Goal: Obtain resource: Download file/media

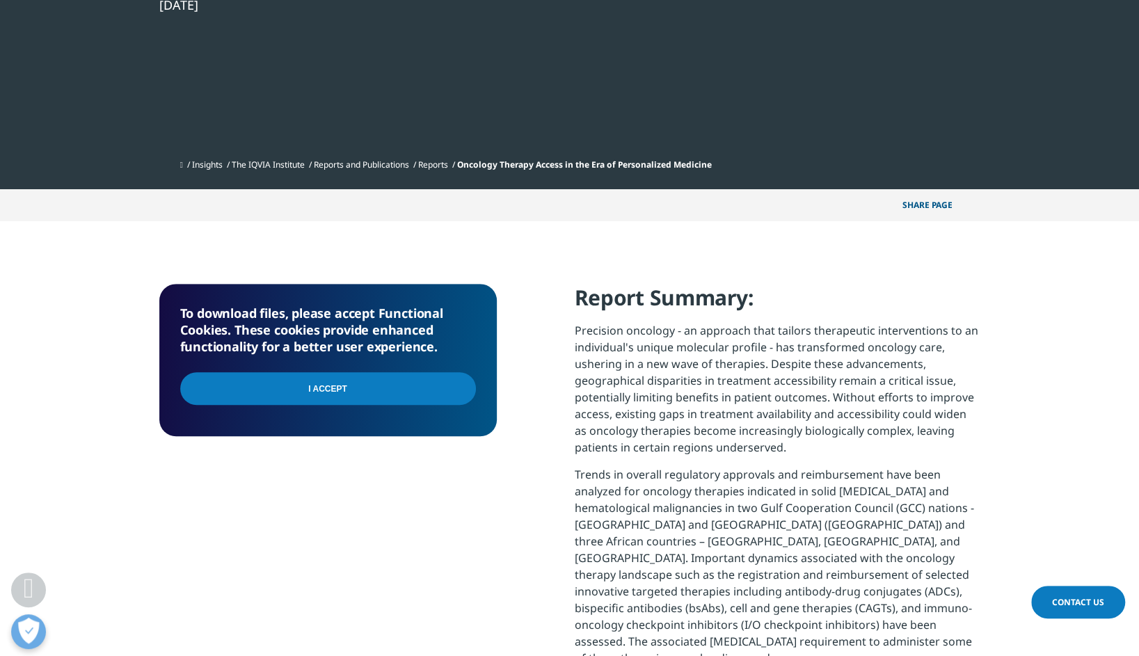
scroll to position [417, 0]
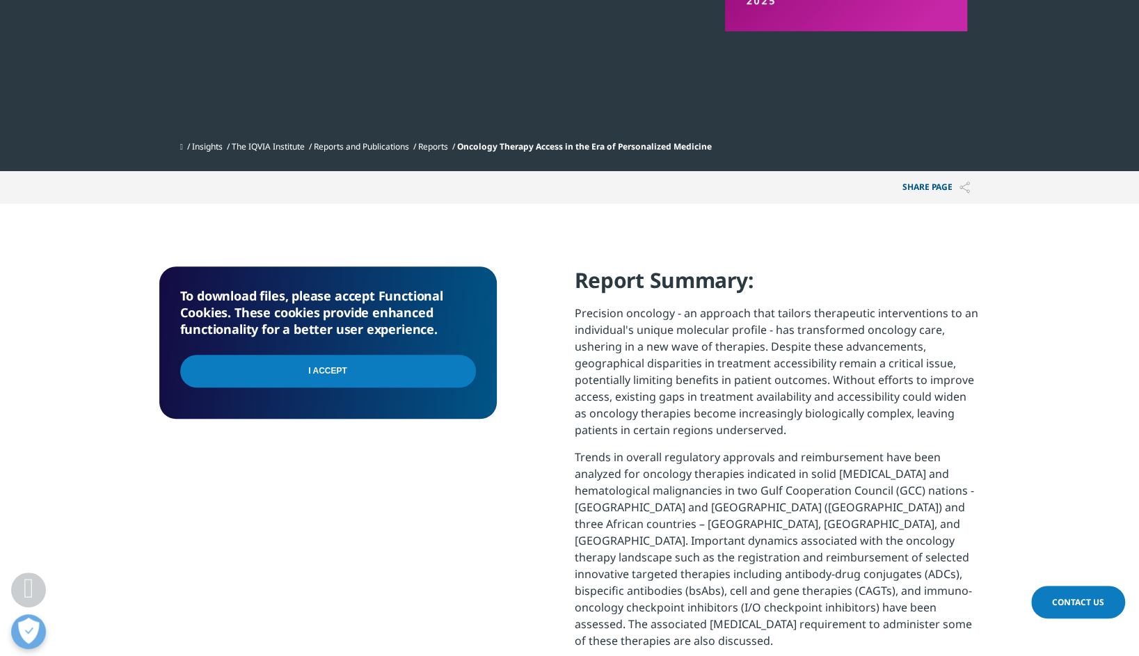
click at [360, 370] on input "I Accept" at bounding box center [328, 371] width 296 height 33
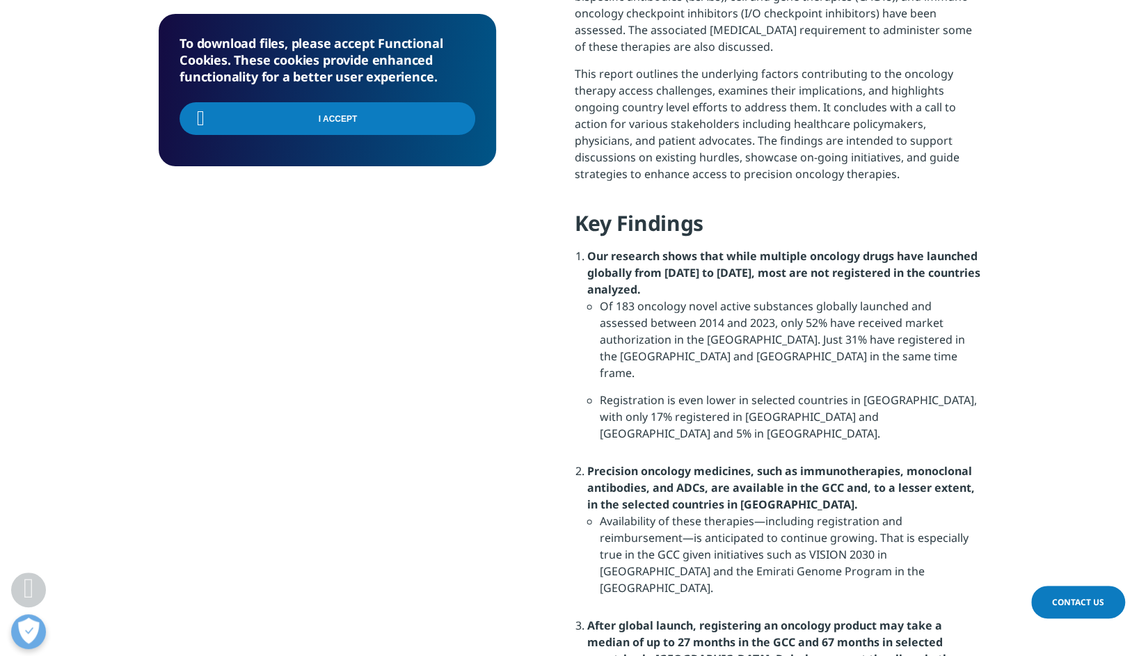
scroll to position [1044, 0]
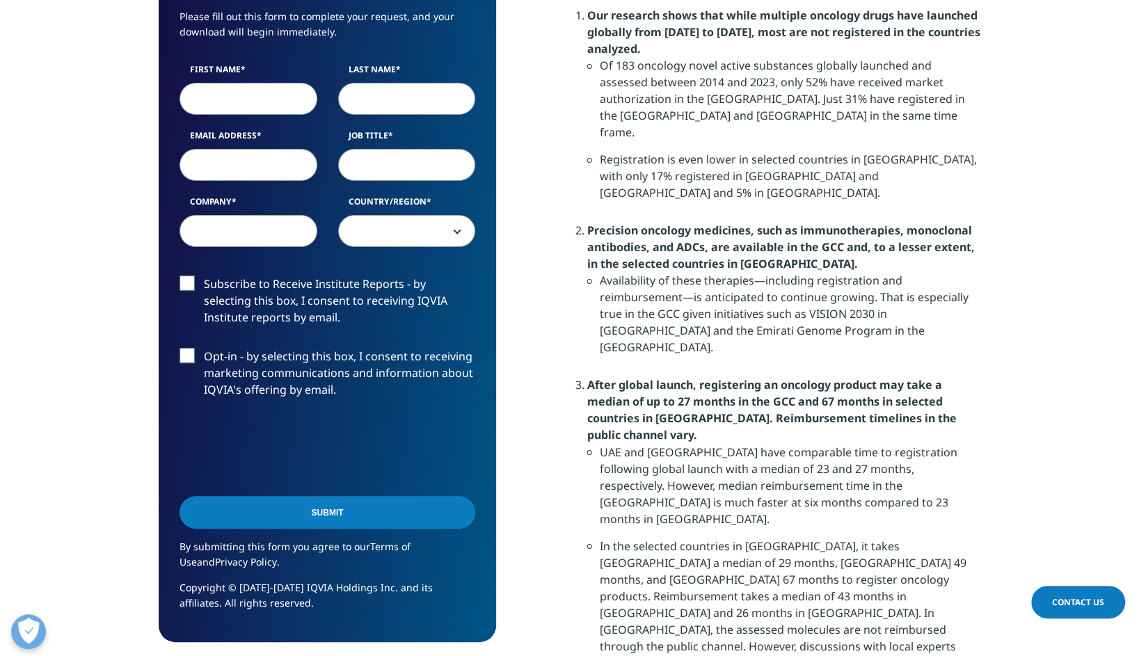
scroll to position [1365, 821]
click at [226, 106] on input "First Name" at bounding box center [248, 99] width 138 height 32
type input "Hele"
type input "Everaus"
type input "[EMAIL_ADDRESS][DOMAIN_NAME]"
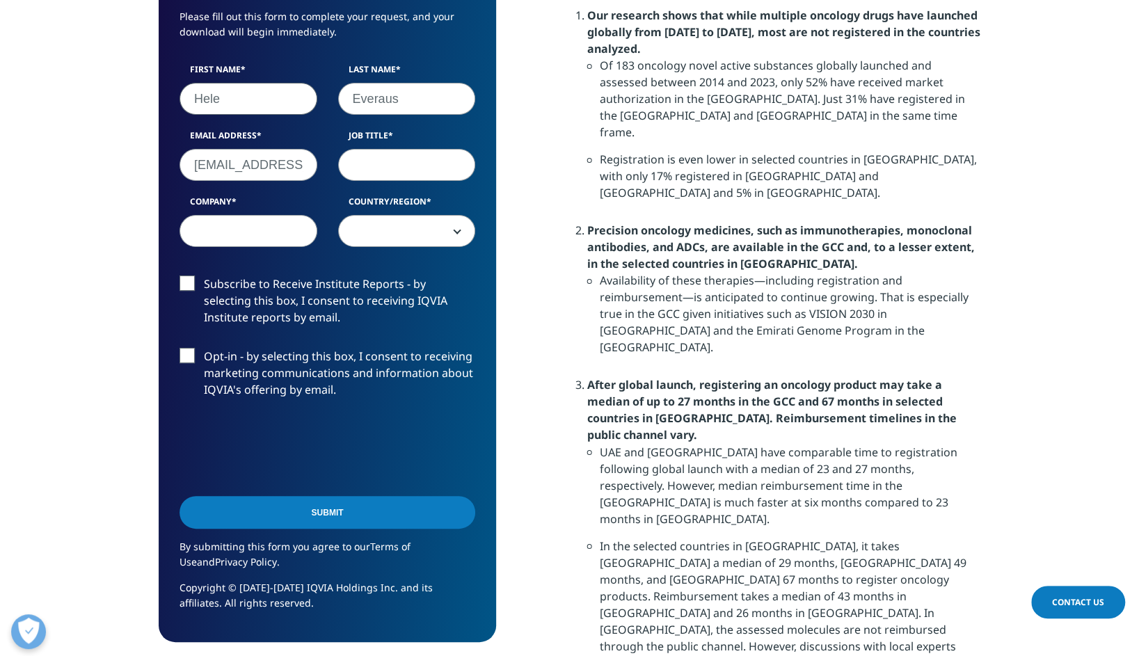
type input "[GEOGRAPHIC_DATA]"
select select "[GEOGRAPHIC_DATA]"
click at [376, 158] on input "Job Title" at bounding box center [407, 165] width 138 height 32
type input "Professor emeritus"
click at [188, 285] on label "Subscribe to Receive Institute Reports - by selecting this box, I consent to re…" at bounding box center [327, 304] width 296 height 58
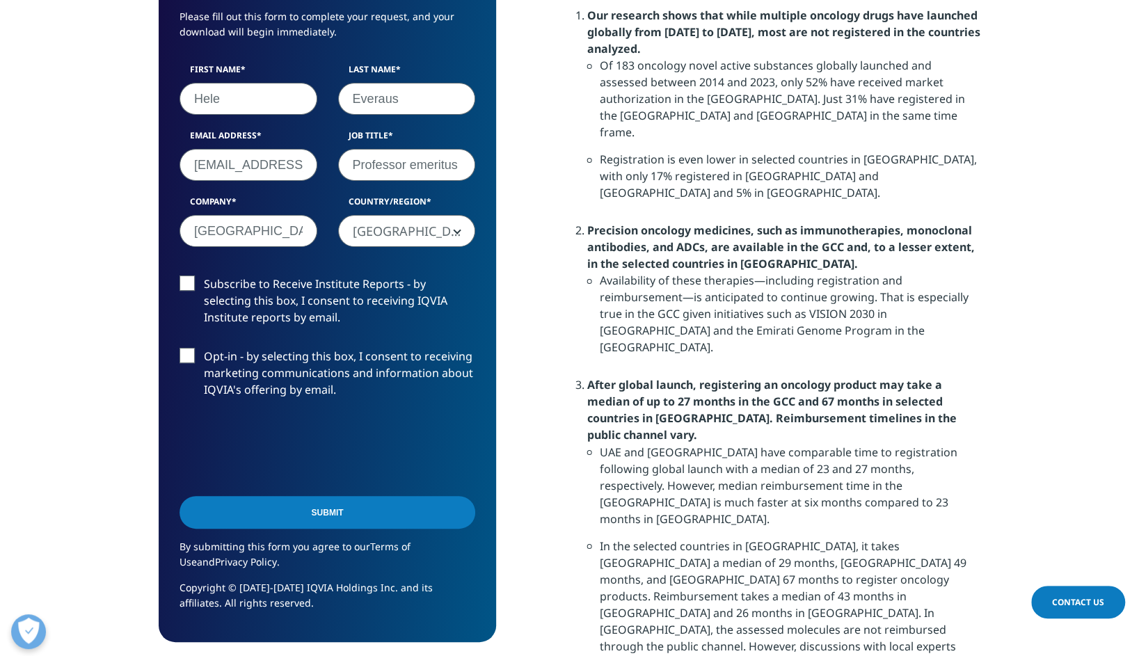
click at [204, 275] on input "Subscribe to Receive Institute Reports - by selecting this box, I consent to re…" at bounding box center [204, 275] width 0 height 0
click at [186, 352] on label "Opt-in - by selecting this box, I consent to receiving marketing communications…" at bounding box center [327, 377] width 296 height 58
click at [204, 348] on input "Opt-in - by selecting this box, I consent to receiving marketing communications…" at bounding box center [204, 348] width 0 height 0
click at [315, 511] on input "Submit" at bounding box center [327, 512] width 296 height 33
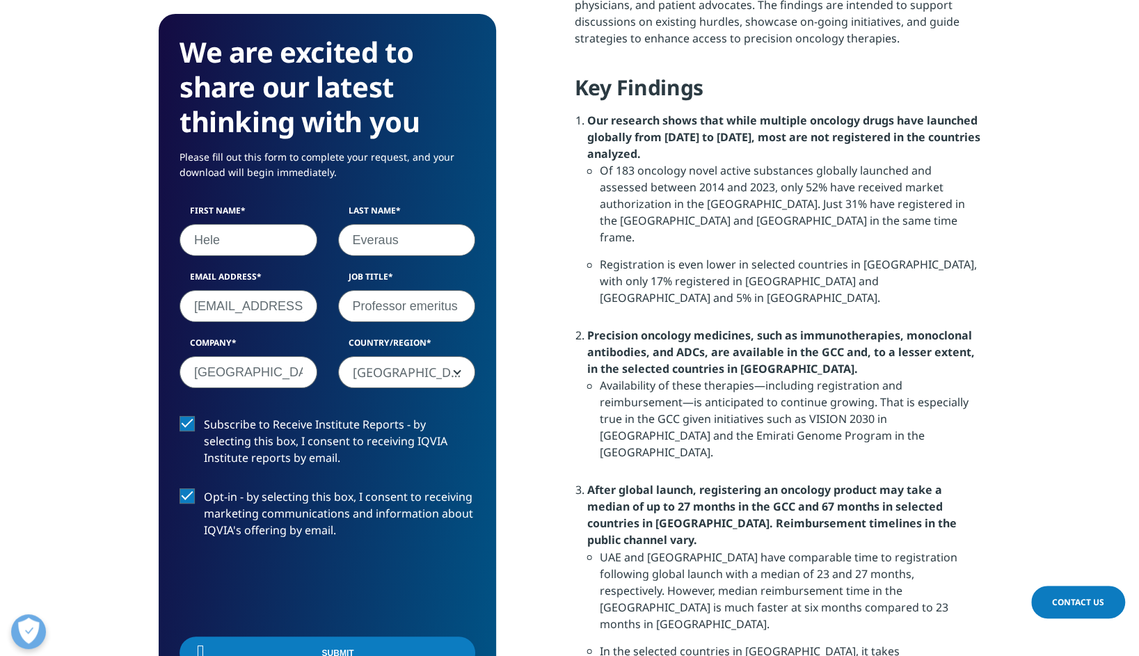
scroll to position [102, 337]
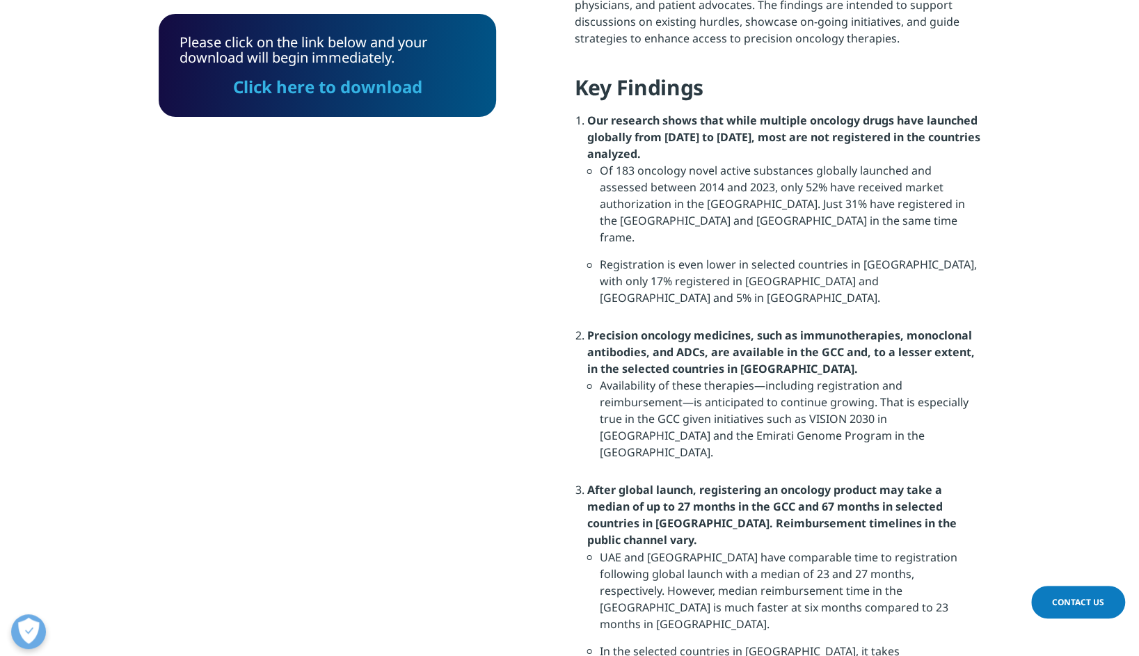
click at [353, 82] on link "Click here to download" at bounding box center [327, 86] width 189 height 23
